Goal: Transaction & Acquisition: Download file/media

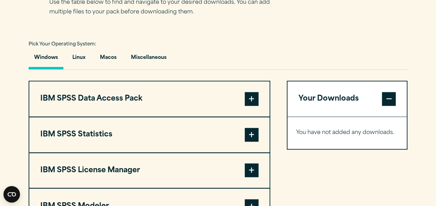
scroll to position [516, 0]
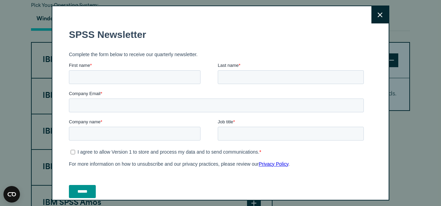
click at [375, 14] on button "Close" at bounding box center [379, 14] width 17 height 17
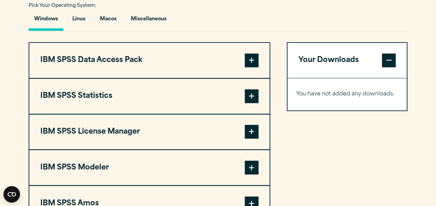
click at [52, 15] on button "Windows" at bounding box center [46, 21] width 35 height 20
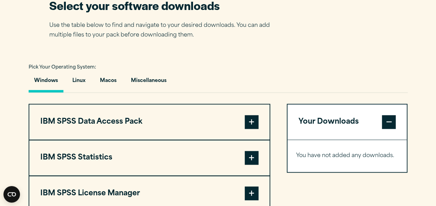
scroll to position [454, 0]
click at [119, 121] on button "IBM SPSS Data Access Pack" at bounding box center [149, 122] width 240 height 35
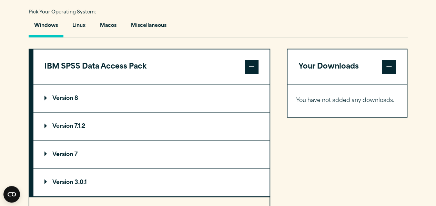
scroll to position [560, 0]
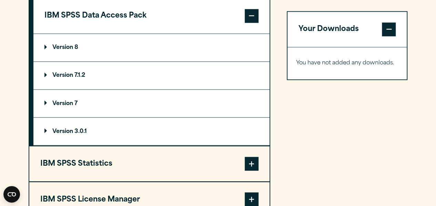
click at [139, 18] on button "IBM SPSS Data Access Pack" at bounding box center [151, 15] width 236 height 35
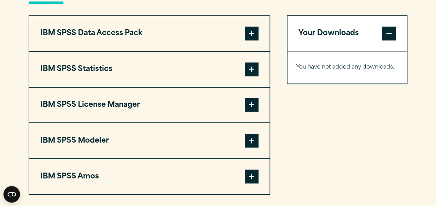
scroll to position [538, 0]
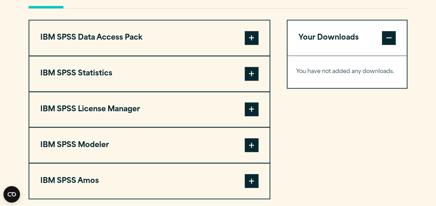
click at [108, 73] on button "IBM SPSS Statistics" at bounding box center [149, 73] width 240 height 35
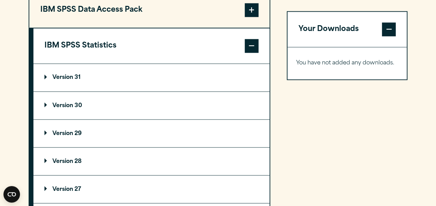
scroll to position [567, 0]
drag, startPoint x: 54, startPoint y: 104, endPoint x: 44, endPoint y: 106, distance: 10.5
click at [44, 106] on p "Version 30" at bounding box center [63, 105] width 38 height 6
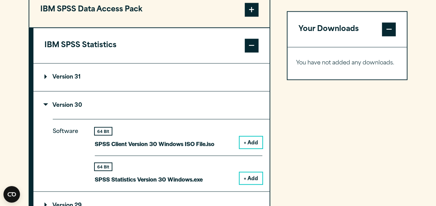
click at [245, 177] on button "+ Add" at bounding box center [250, 178] width 23 height 12
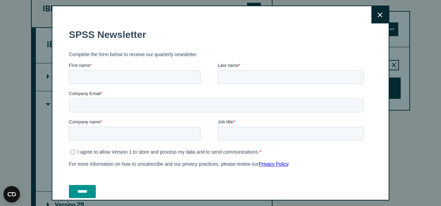
click at [377, 12] on icon at bounding box center [379, 14] width 5 height 5
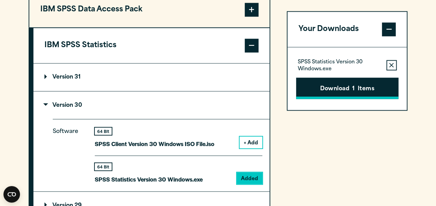
click at [343, 87] on button "Download 1 Items" at bounding box center [347, 87] width 102 height 21
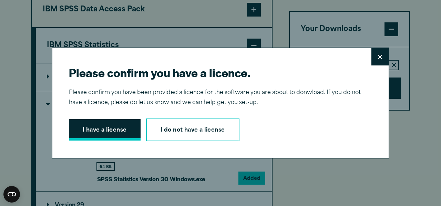
click at [110, 124] on button "I have a license" at bounding box center [105, 129] width 72 height 21
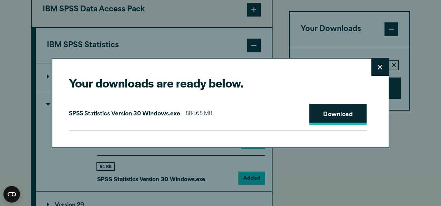
click at [313, 115] on link "Download" at bounding box center [337, 114] width 57 height 21
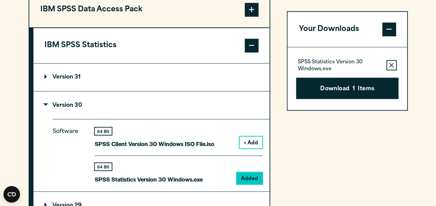
click at [432, 69] on div "Your downloads are ready below. Close SPSS Statistics Version 30 Windows.exe 88…" at bounding box center [218, 103] width 436 height 206
drag, startPoint x: 380, startPoint y: 41, endPoint x: 358, endPoint y: 136, distance: 97.2
click at [358, 136] on div "Your Downloads SPSS Statistics Version 30 Windows.exe Remove this item from you…" at bounding box center [347, 200] width 121 height 419
click at [427, 10] on section "Select your software downloads Use the table below to find and navigate to your…" at bounding box center [218, 148] width 436 height 570
click at [280, 58] on div "IBM SPSS Data Access Pack Version 8 Plugin 32 & 64 Bit Data Access Pack 8.0.zip…" at bounding box center [218, 200] width 379 height 419
